Goal: Communication & Community: Answer question/provide support

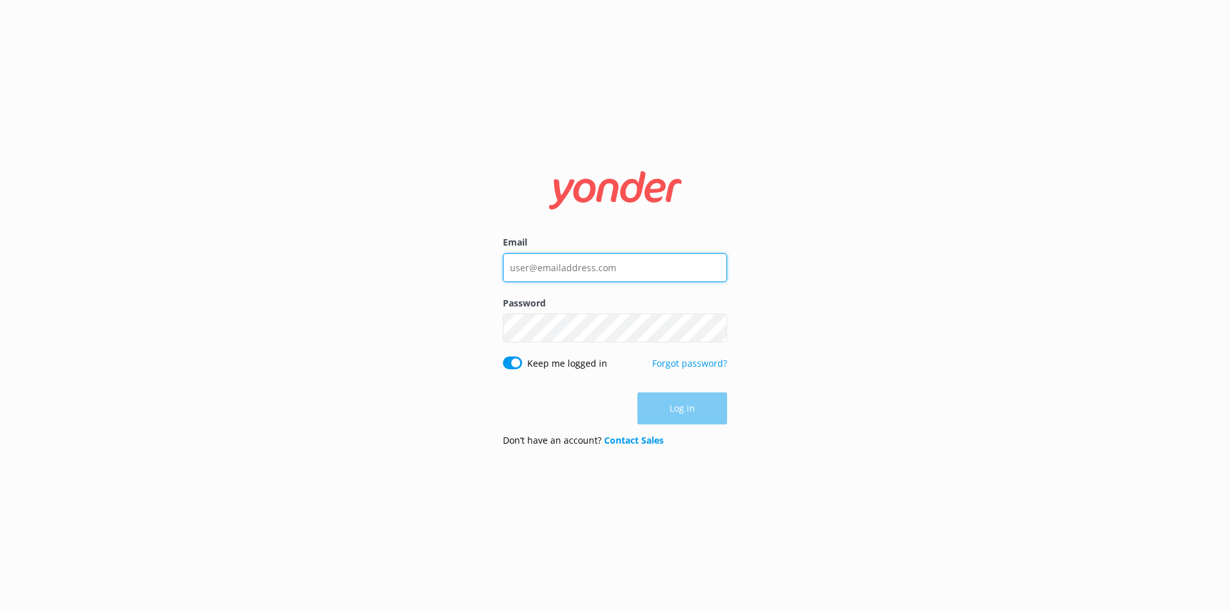
click at [580, 268] on input "Email" at bounding box center [615, 267] width 224 height 29
type input "info@campbellriverwhalewatching.com"
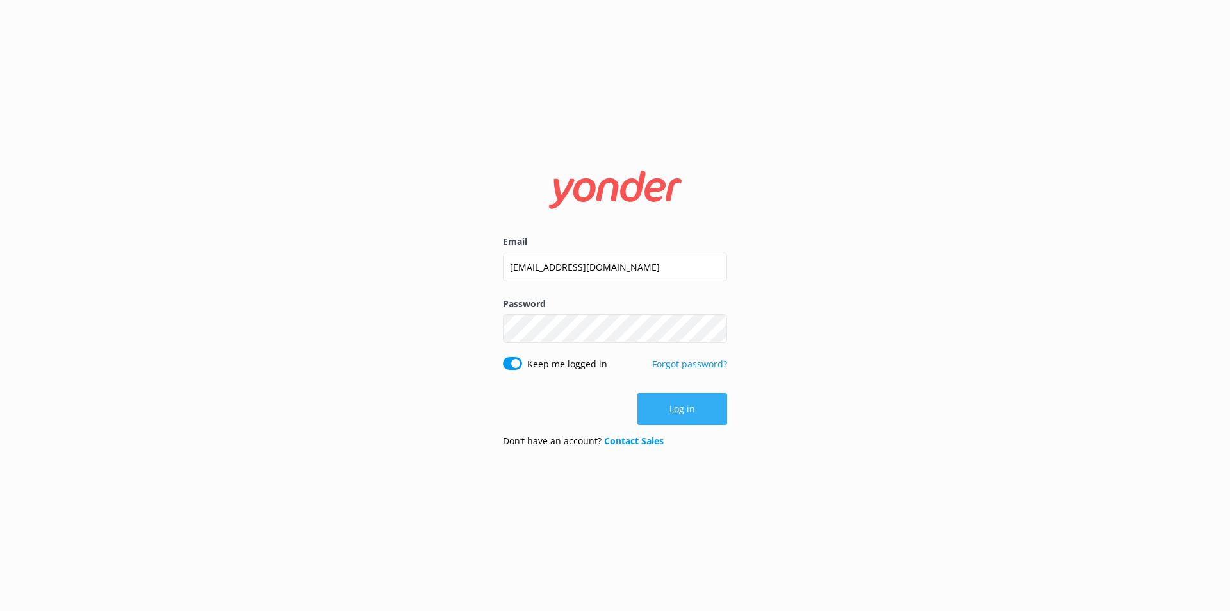
click at [702, 420] on button "Log in" at bounding box center [682, 409] width 90 height 32
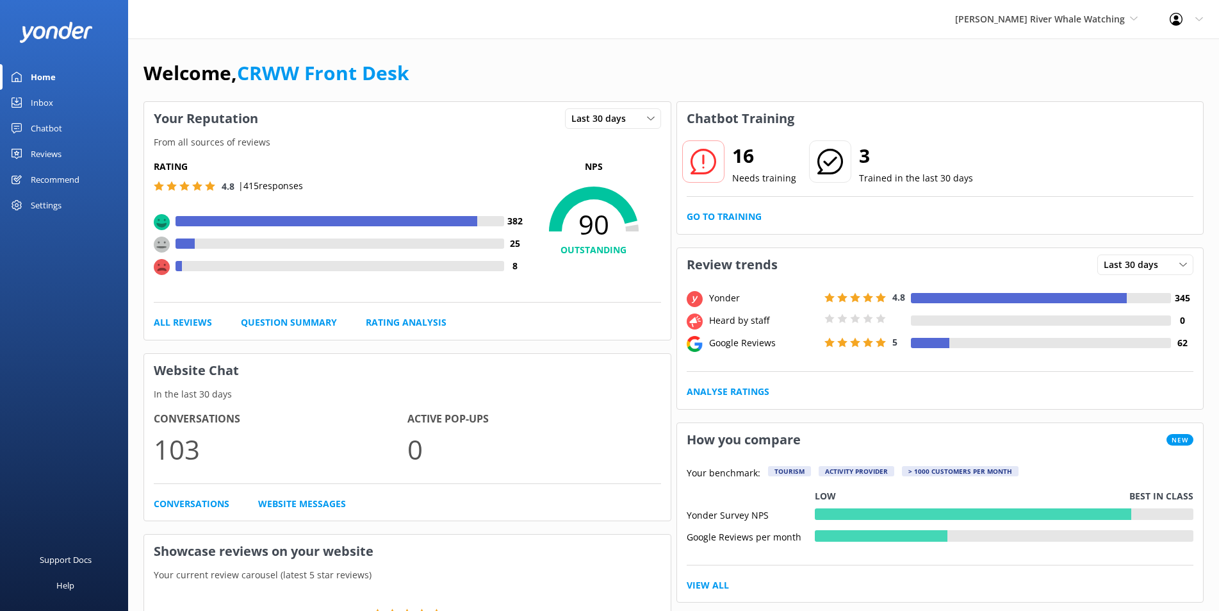
click at [54, 162] on div "Reviews" at bounding box center [46, 154] width 31 height 26
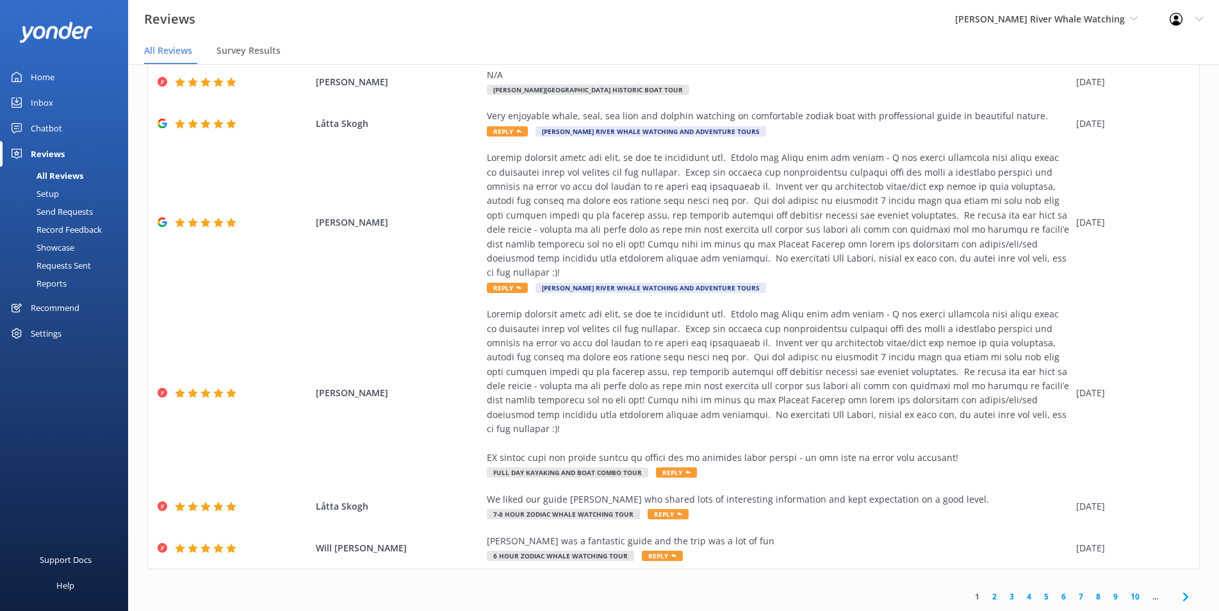
scroll to position [26, 0]
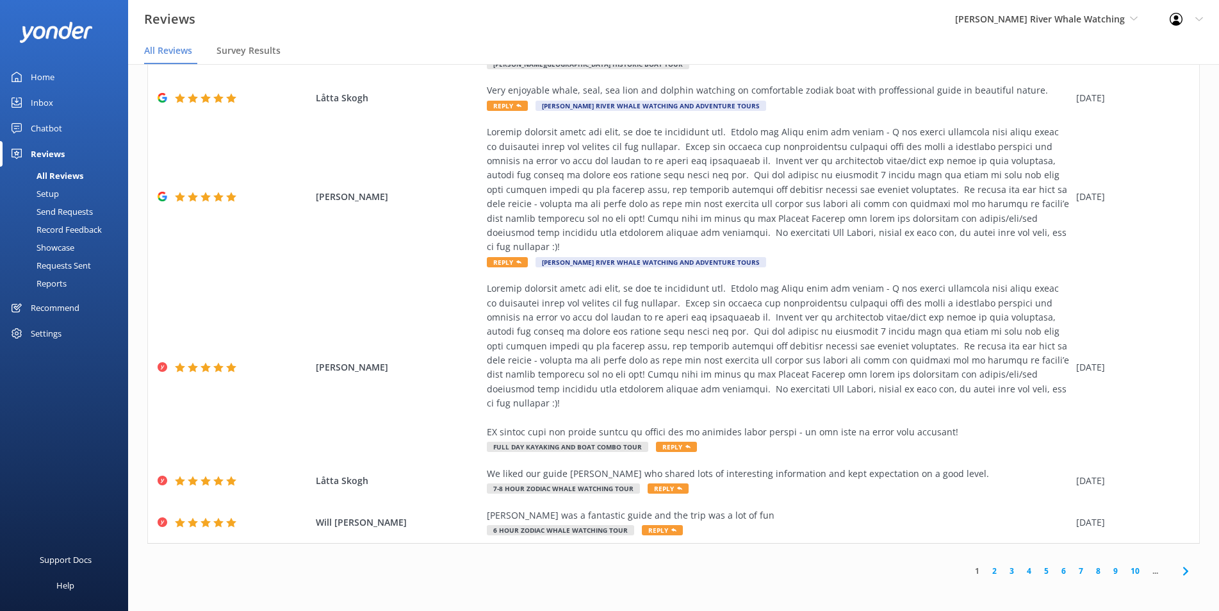
click at [986, 568] on link "2" at bounding box center [994, 570] width 17 height 12
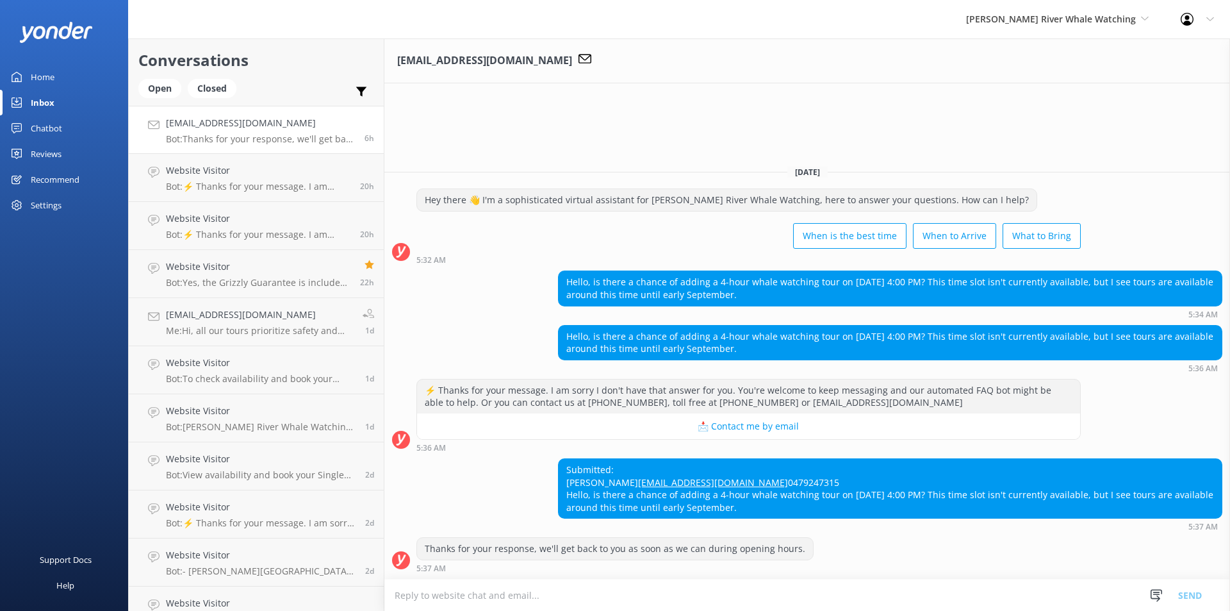
click at [686, 603] on textarea at bounding box center [807, 594] width 846 height 31
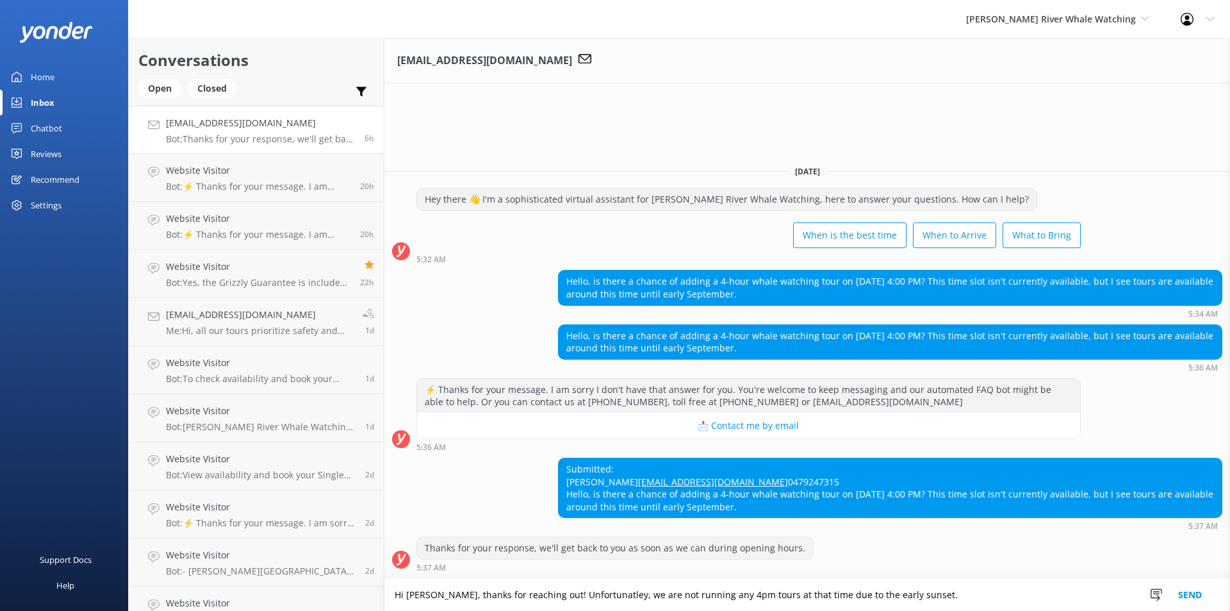
click at [921, 596] on textarea "Hi Shari, thanks for reaching out! Unfortunatley, we are not running any 4pm to…" at bounding box center [807, 594] width 846 height 32
click at [1083, 594] on textarea "Hi Shari, thanks for reaching out! Unfortunatley, we are not running any 4pm to…" at bounding box center [807, 594] width 846 height 32
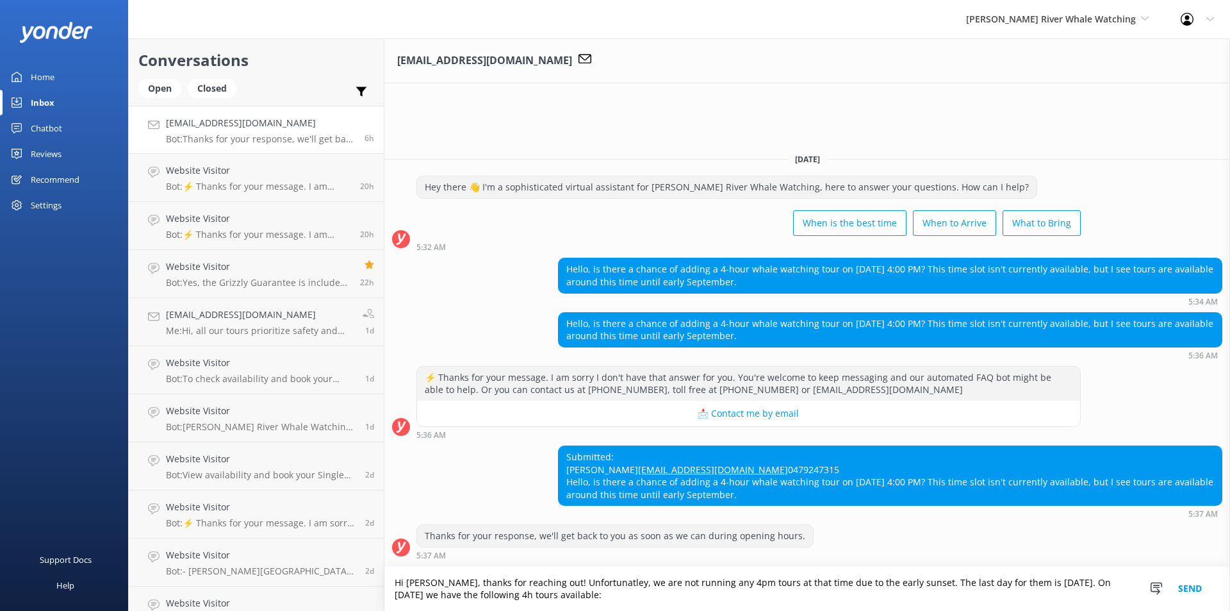
click at [564, 580] on textarea "Hi Shari, thanks for reaching out! Unfortunatley, we are not running any 4pm to…" at bounding box center [807, 588] width 846 height 44
click at [674, 596] on textarea "Hi Shari, thanks for reaching out! Unfortunately, we are not running any 4pm to…" at bounding box center [807, 588] width 846 height 44
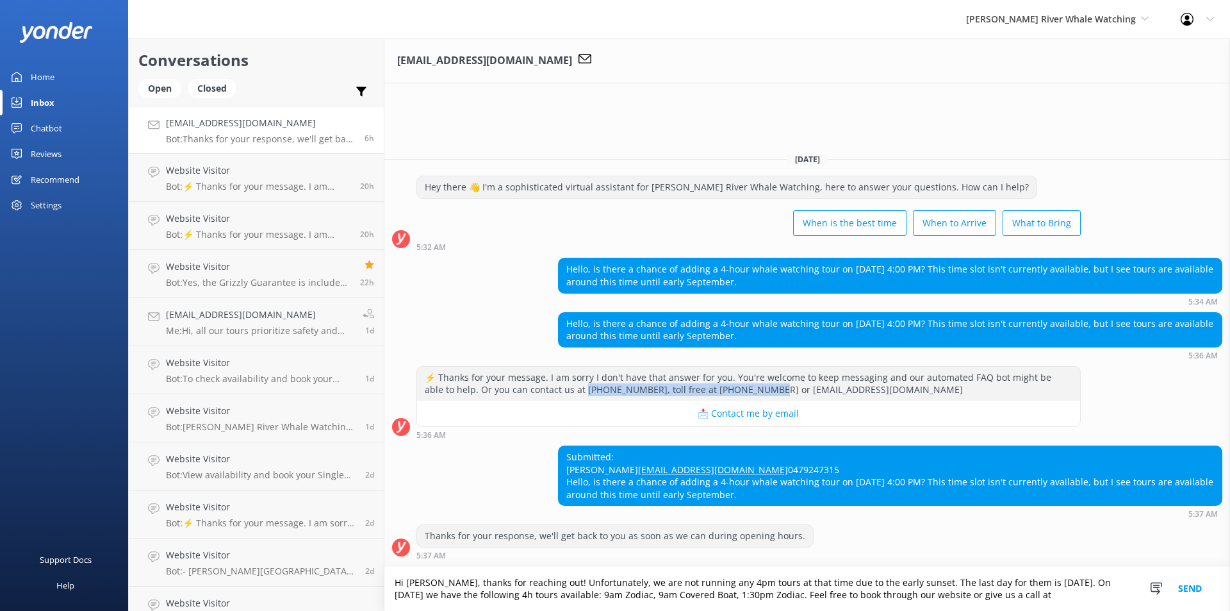
drag, startPoint x: 552, startPoint y: 361, endPoint x: 721, endPoint y: 365, distance: 169.2
click at [721, 366] on div "⚡ Thanks for your message. I am sorry I don't have that answer for you. You're …" at bounding box center [748, 383] width 663 height 34
copy div "250-287-2667, toll free at 1-877-909-2667"
click at [1098, 592] on textarea "Hi Shari, thanks for reaching out! Unfortunately, we are not running any 4pm to…" at bounding box center [807, 588] width 846 height 44
paste textarea "250-287-2667, toll free at 1-877-909-2667"
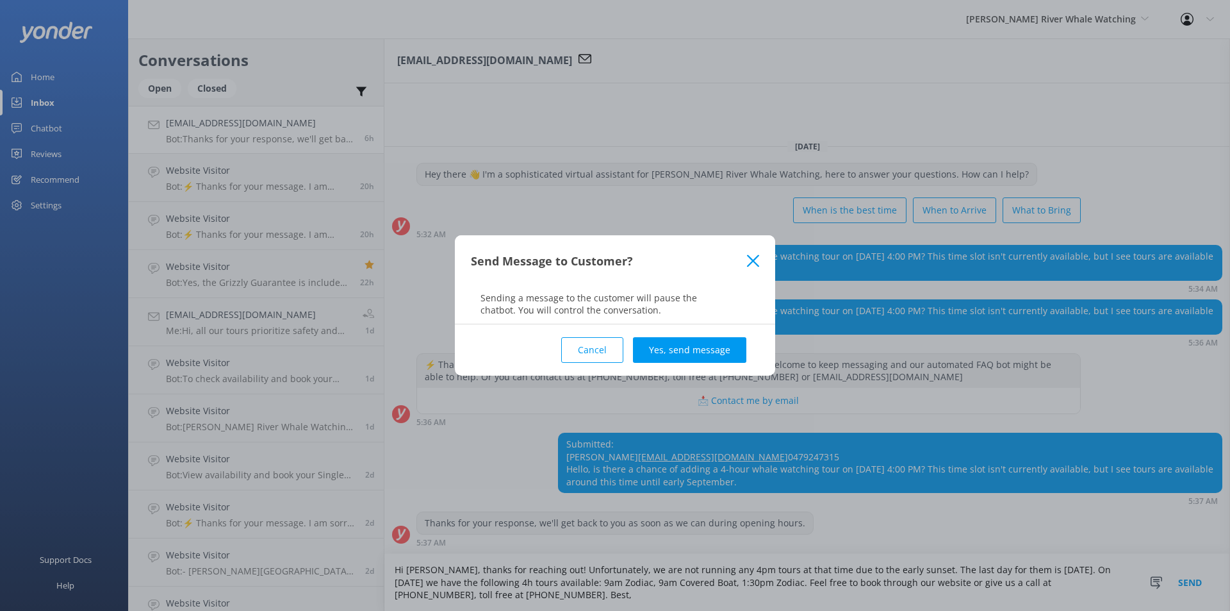
click at [596, 354] on button "Cancel" at bounding box center [592, 350] width 62 height 26
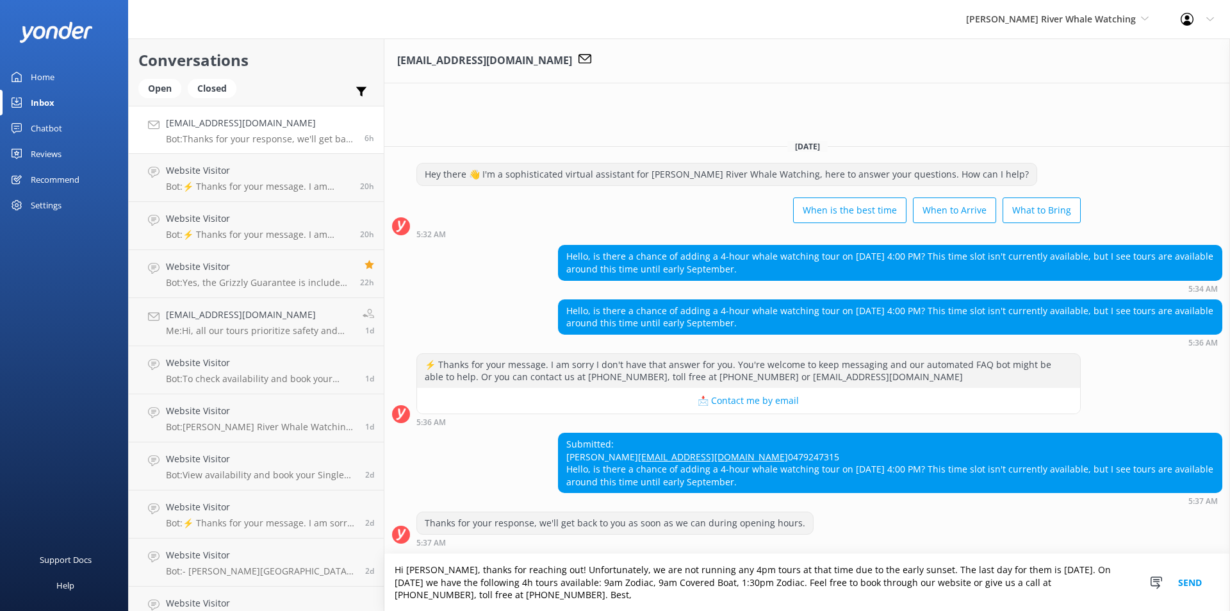
click at [591, 600] on textarea "Hi Shari, thanks for reaching out! Unfortunately, we are not running any 4pm to…" at bounding box center [807, 582] width 846 height 57
type textarea "Hi Shari, thanks for reaching out! Unfortunately, we are not running any 4pm to…"
click at [1183, 583] on button "Send" at bounding box center [1190, 582] width 48 height 57
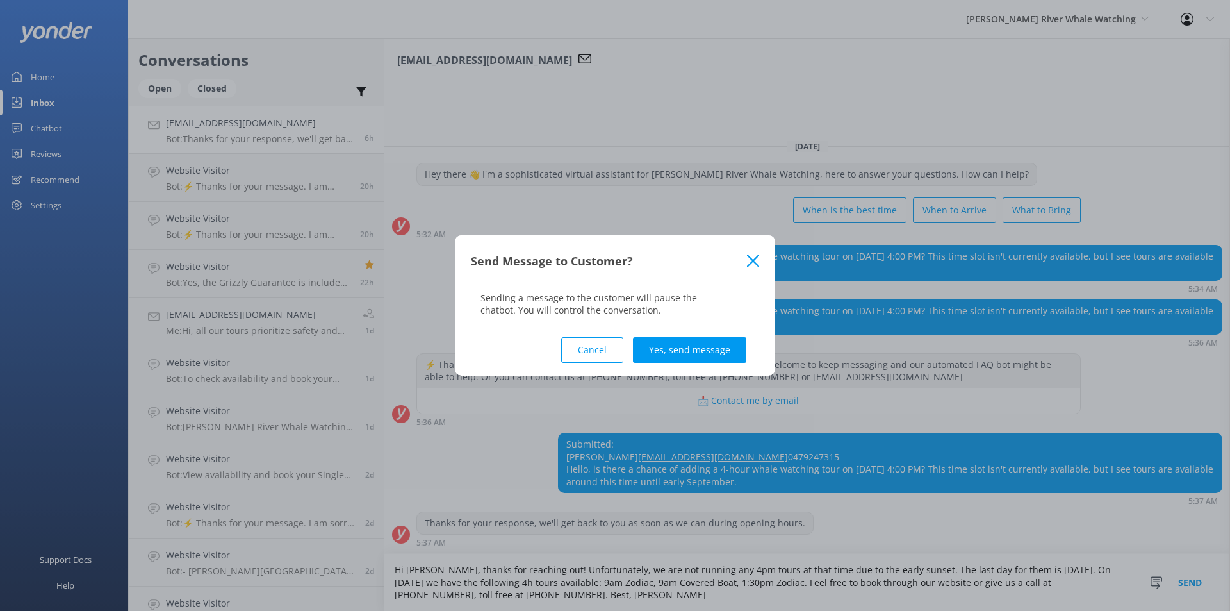
click at [673, 347] on button "Yes, send message" at bounding box center [689, 350] width 113 height 26
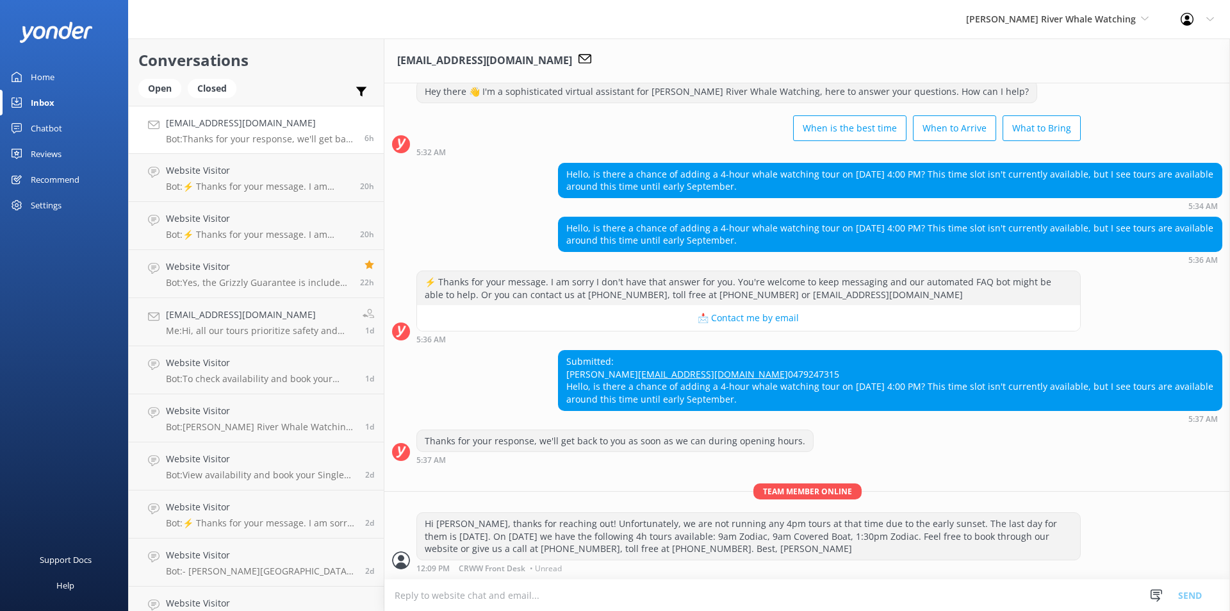
scroll to position [62, 0]
